Goal: Task Accomplishment & Management: Use online tool/utility

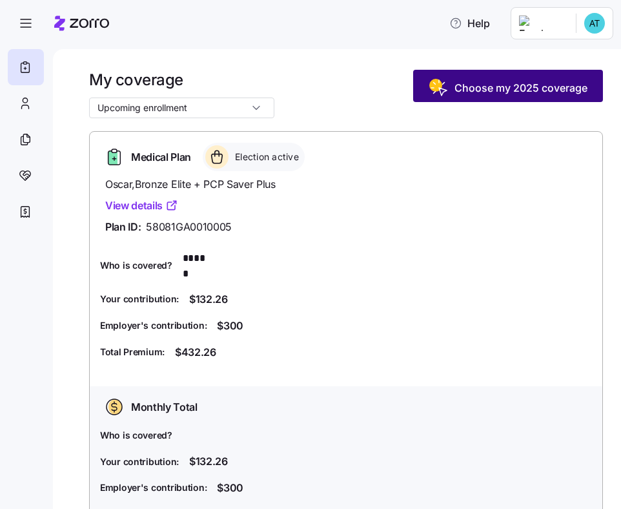
click at [511, 88] on span "Choose my 2025 coverage" at bounding box center [520, 87] width 133 height 15
